Goal: Task Accomplishment & Management: Use online tool/utility

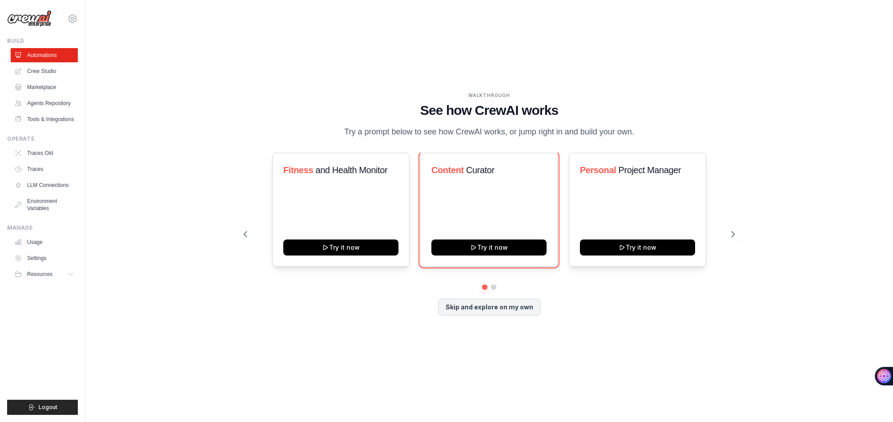
click at [513, 255] on button "Try it now" at bounding box center [488, 247] width 115 height 16
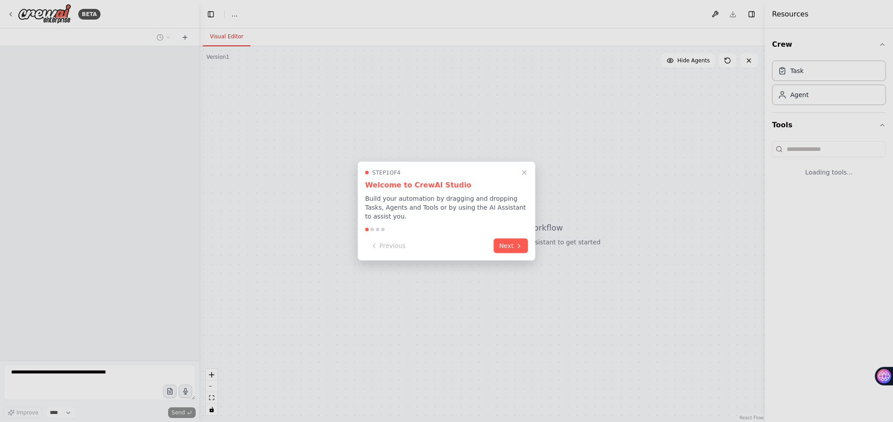
select select "****"
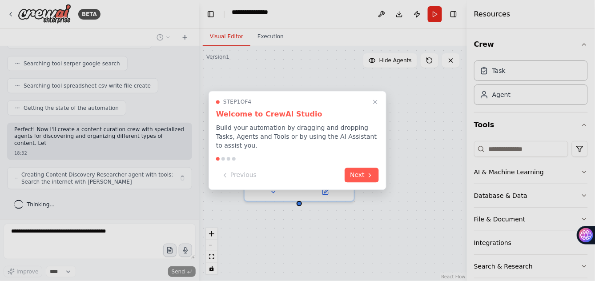
scroll to position [459, 0]
click at [392, 49] on div at bounding box center [297, 140] width 595 height 281
click at [354, 182] on button "Next" at bounding box center [362, 174] width 34 height 15
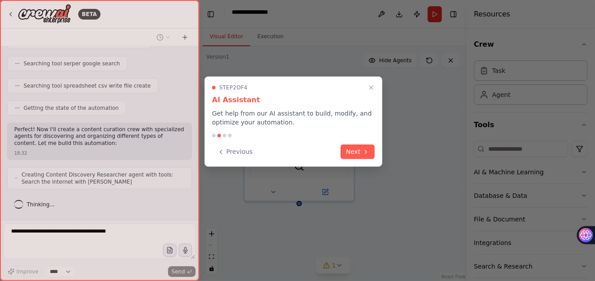
click at [354, 167] on div "Step 2 of 4 AI Assistant Get help from our AI assistant to build, modify, and o…" at bounding box center [294, 121] width 178 height 90
click at [350, 158] on button "Next" at bounding box center [358, 151] width 34 height 15
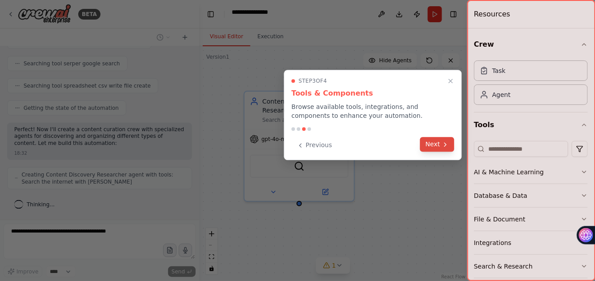
click at [442, 148] on icon at bounding box center [445, 144] width 7 height 7
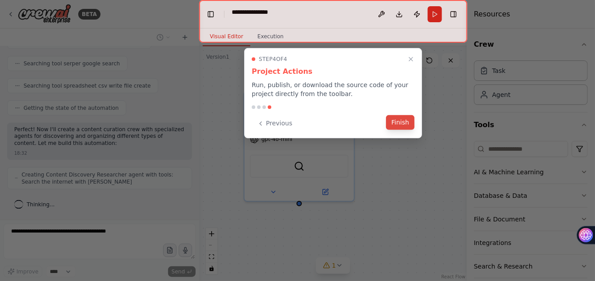
click at [397, 130] on button "Finish" at bounding box center [400, 122] width 28 height 15
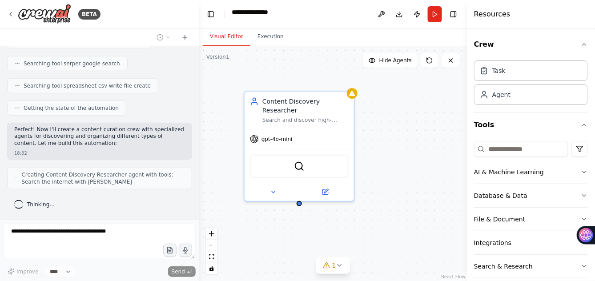
click at [397, 165] on div "Content Discovery Researcher Search and discover high-quality articles, news, a…" at bounding box center [333, 163] width 268 height 235
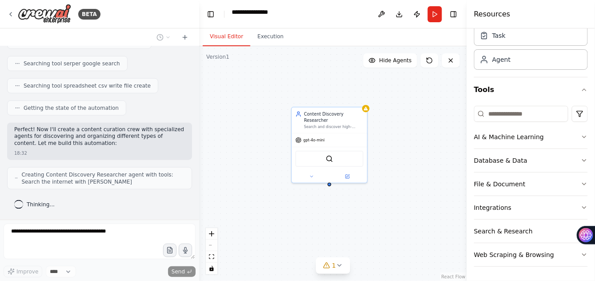
scroll to position [193, 0]
click at [581, 133] on icon "button" at bounding box center [584, 136] width 7 height 7
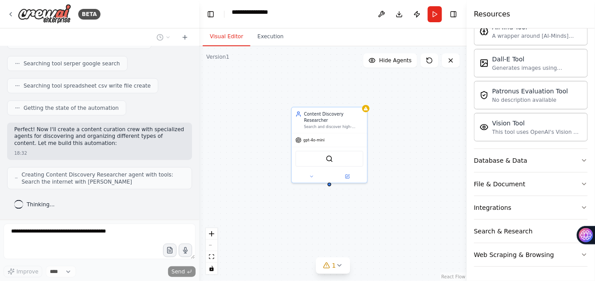
click at [583, 3] on icon "button" at bounding box center [585, 2] width 4 height 2
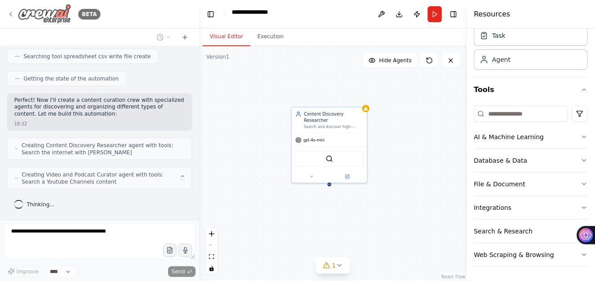
scroll to position [513, 0]
click at [60, 22] on img at bounding box center [44, 14] width 53 height 20
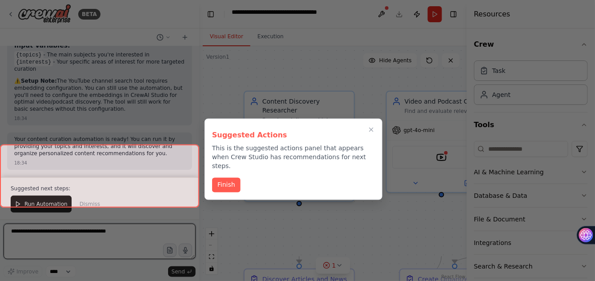
scroll to position [1596, 0]
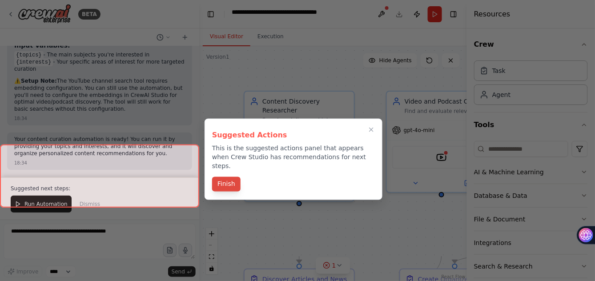
click at [232, 192] on button "Finish" at bounding box center [226, 184] width 28 height 15
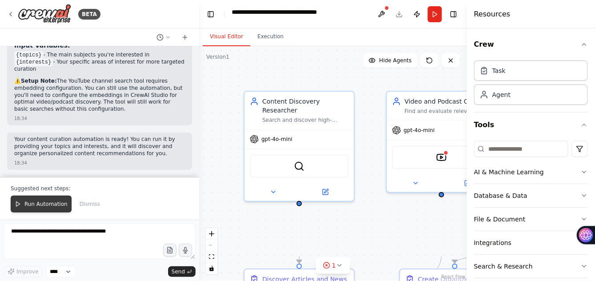
click at [68, 201] on span "Run Automation" at bounding box center [45, 204] width 43 height 7
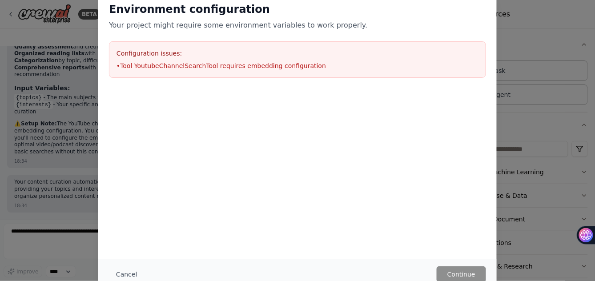
click at [405, 78] on div "Configuration issues: • Tool YoutubeChannelSearchTool requires embedding config…" at bounding box center [297, 59] width 377 height 36
click at [109, 267] on button "Cancel" at bounding box center [126, 274] width 35 height 16
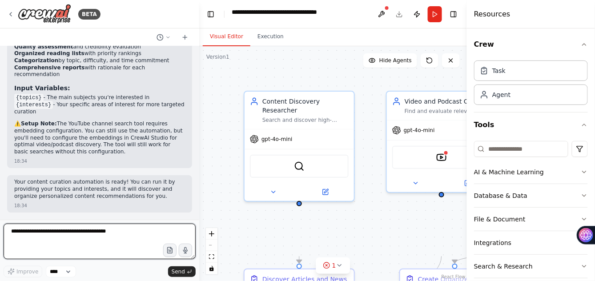
click at [92, 237] on textarea at bounding box center [100, 242] width 192 height 36
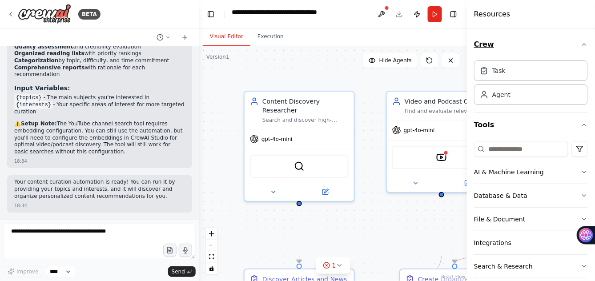
click at [581, 48] on icon "button" at bounding box center [584, 44] width 7 height 7
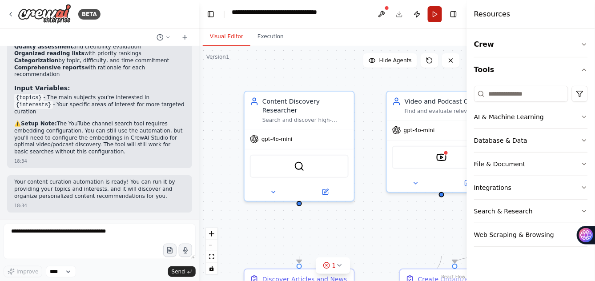
click at [442, 22] on button "Run" at bounding box center [435, 14] width 14 height 16
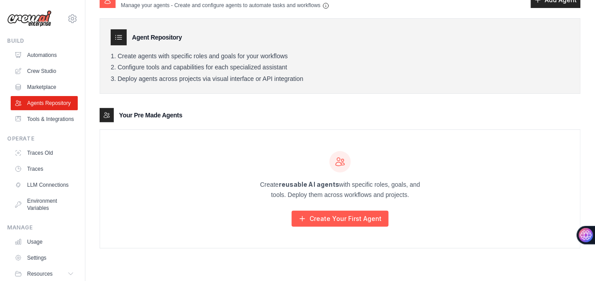
scroll to position [164, 0]
click at [75, 78] on link "Crew Studio" at bounding box center [45, 71] width 67 height 14
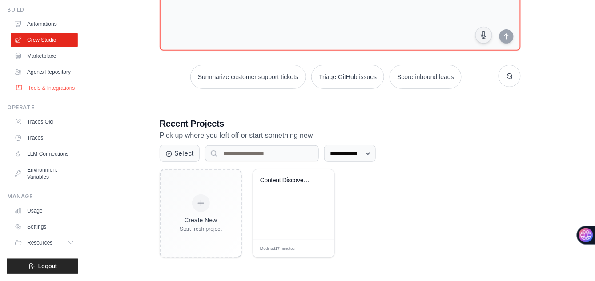
scroll to position [198, 0]
click at [60, 220] on link "Settings" at bounding box center [45, 227] width 67 height 14
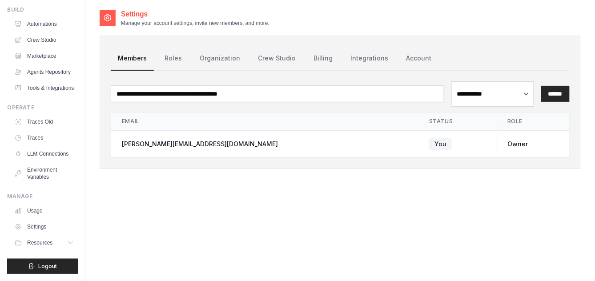
scroll to position [175, 0]
click at [340, 71] on link "Billing" at bounding box center [322, 59] width 33 height 24
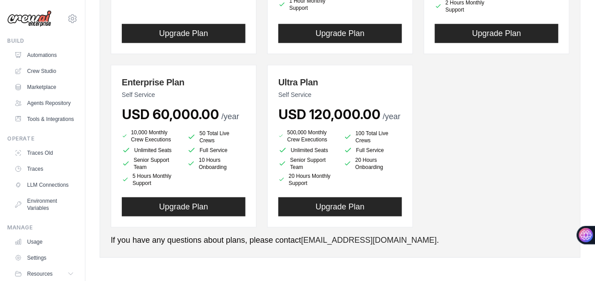
scroll to position [779, 0]
